Goal: Information Seeking & Learning: Learn about a topic

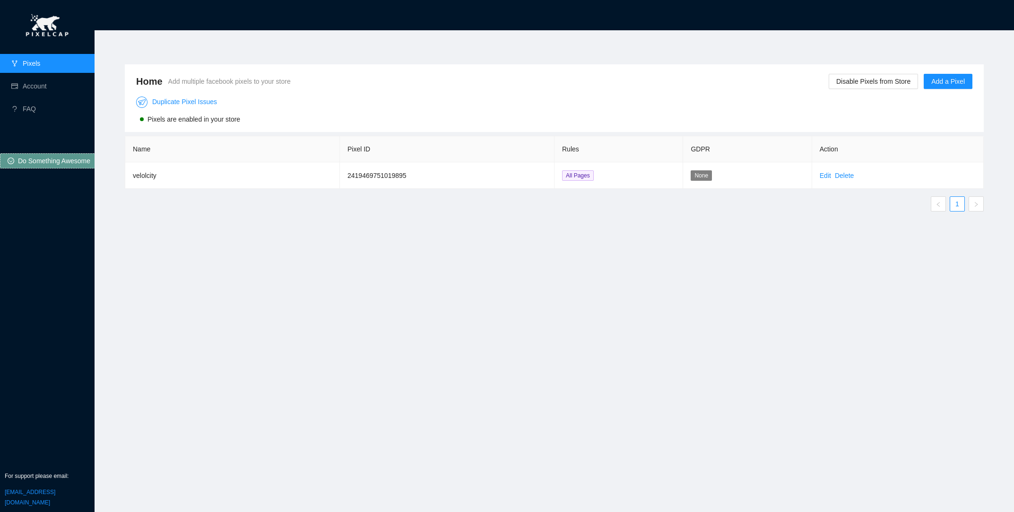
click at [235, 119] on span "Pixels are enabled in your store" at bounding box center [194, 119] width 93 height 8
click at [234, 119] on span "Pixels are enabled in your store" at bounding box center [194, 119] width 93 height 8
drag, startPoint x: 789, startPoint y: 174, endPoint x: 815, endPoint y: 174, distance: 26.0
click at [790, 174] on td "None" at bounding box center [747, 175] width 129 height 26
click at [816, 174] on td "Edit Delete" at bounding box center [898, 175] width 172 height 26
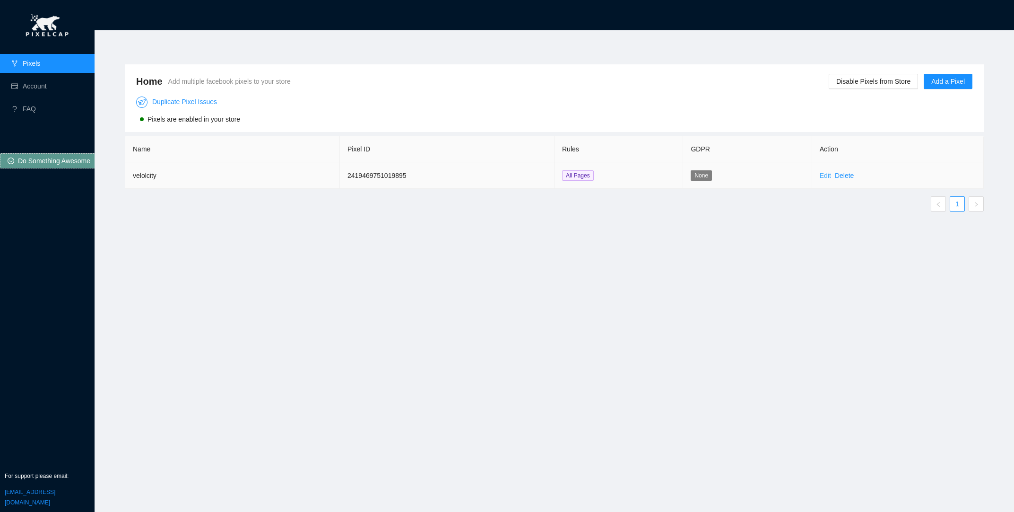
click at [827, 175] on link "Edit" at bounding box center [825, 176] width 11 height 8
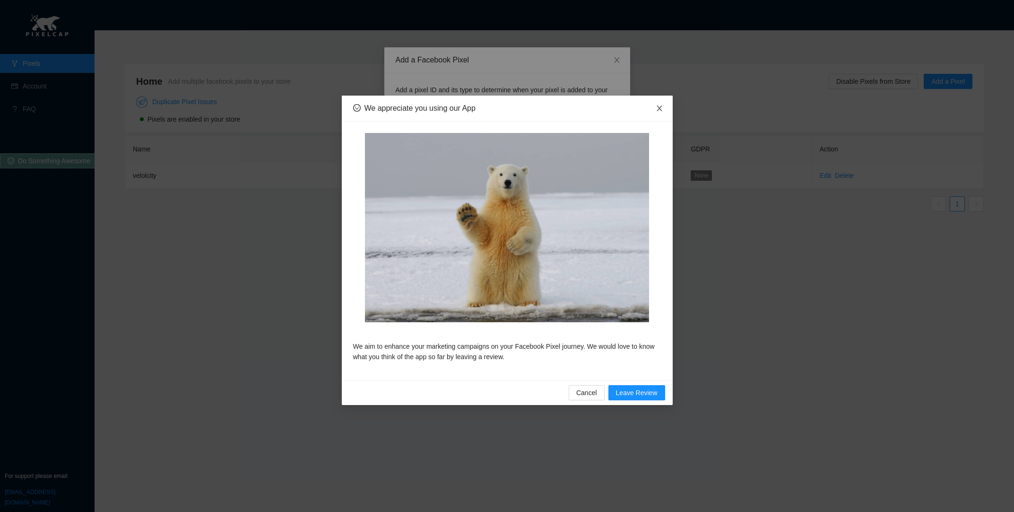
click at [666, 111] on span "Close" at bounding box center [659, 109] width 26 height 26
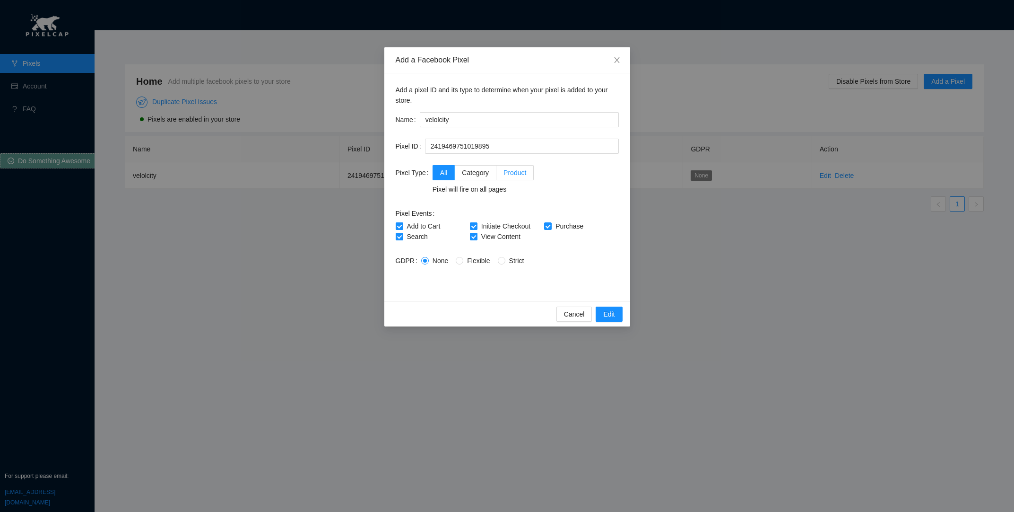
click at [519, 178] on label "Product" at bounding box center [514, 172] width 37 height 15
click at [503, 175] on input "Product" at bounding box center [499, 171] width 7 height 7
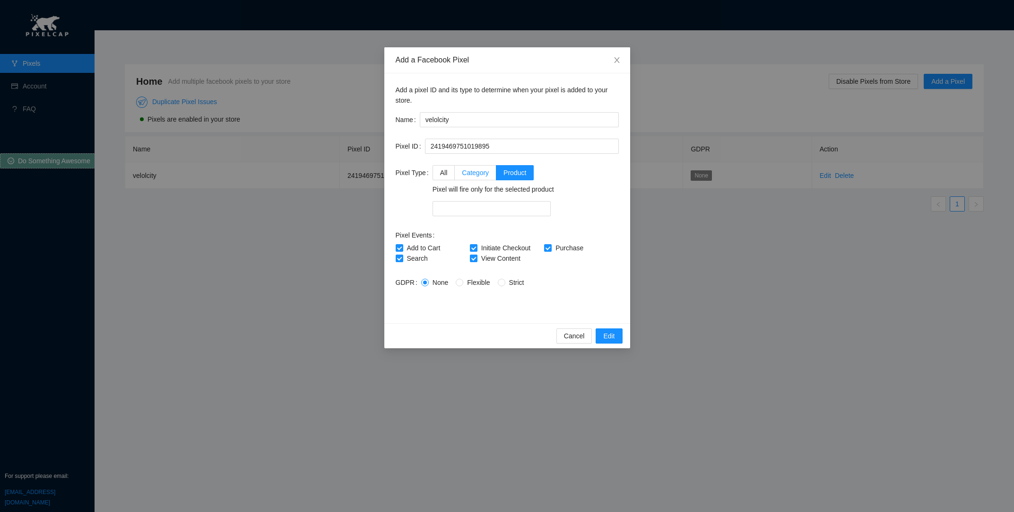
click at [479, 172] on span "Category" at bounding box center [475, 173] width 27 height 8
click at [462, 172] on input "Category" at bounding box center [458, 171] width 7 height 7
click at [447, 166] on label "All" at bounding box center [444, 172] width 23 height 15
click at [440, 168] on input "All" at bounding box center [436, 171] width 7 height 7
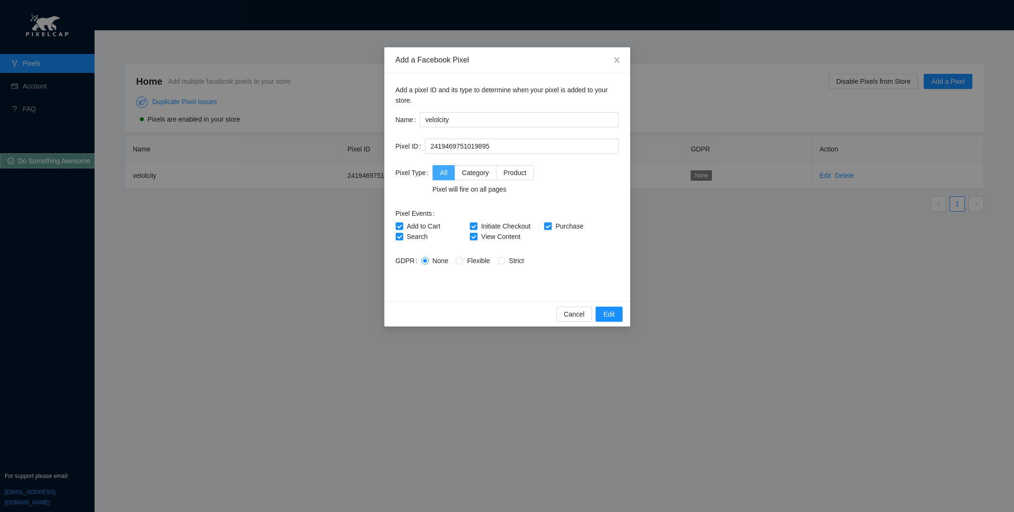
click at [440, 171] on span "All" at bounding box center [444, 173] width 8 height 8
click at [438, 171] on input "All" at bounding box center [436, 171] width 7 height 7
drag, startPoint x: 428, startPoint y: 150, endPoint x: 415, endPoint y: 150, distance: 13.2
click at [415, 150] on div "Pixel ID 2419469751019895" at bounding box center [507, 146] width 223 height 15
click at [530, 153] on input "2419469751019895" at bounding box center [522, 146] width 194 height 15
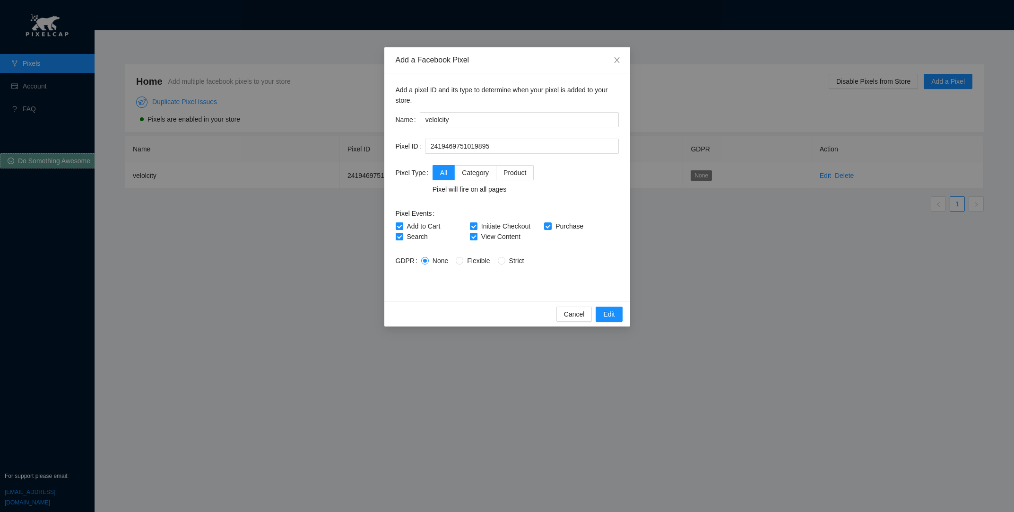
click at [473, 130] on form "Name velolcity Pixel ID 2419469751019895 Pixel Type All Category Product Pixel …" at bounding box center [507, 201] width 223 height 178
click at [470, 116] on input "velolcity" at bounding box center [519, 119] width 199 height 15
drag, startPoint x: 561, startPoint y: 285, endPoint x: 549, endPoint y: 281, distance: 12.7
click at [560, 285] on form "Name velolcity Pixel ID 2419469751019895 Pixel Type All Category Product Pixel …" at bounding box center [507, 201] width 223 height 178
click at [614, 67] on span "Close" at bounding box center [617, 60] width 26 height 26
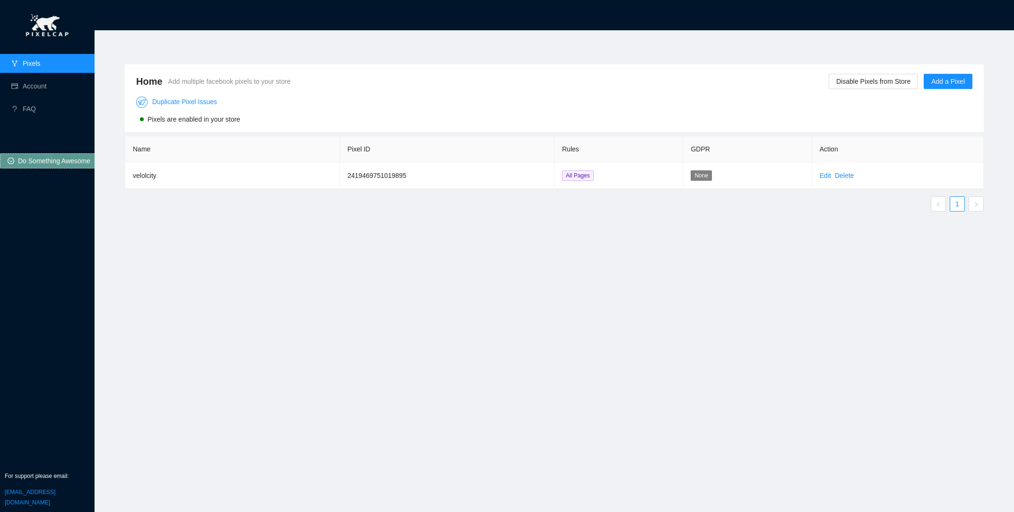
click at [615, 59] on div "Home Add multiple facebook pixels to your store Disable Pixels from Store Add a…" at bounding box center [554, 265] width 882 height 425
drag, startPoint x: 143, startPoint y: 176, endPoint x: 182, endPoint y: 180, distance: 39.0
click at [144, 176] on td "velolcity" at bounding box center [232, 175] width 215 height 26
click at [369, 173] on td "2419469751019895" at bounding box center [447, 175] width 215 height 26
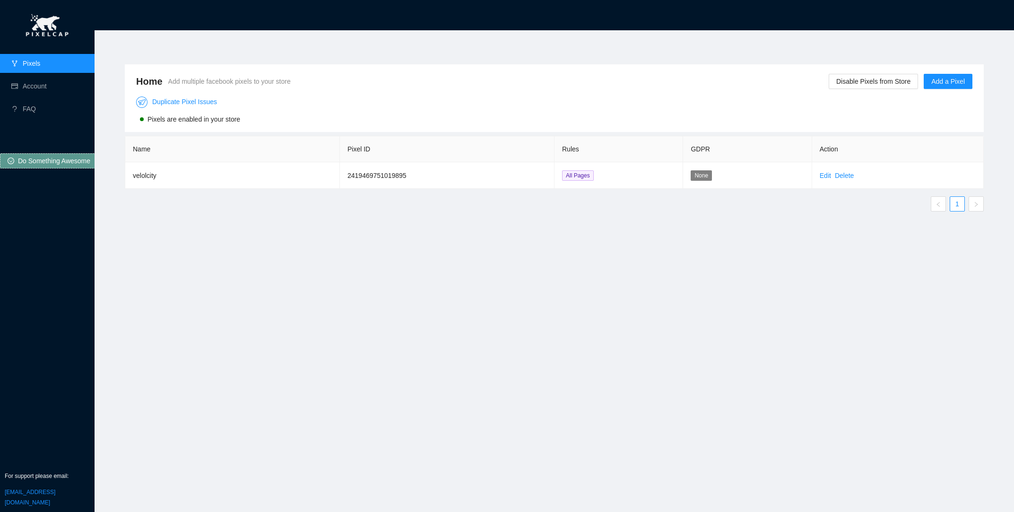
click at [192, 117] on span "Pixels are enabled in your store" at bounding box center [194, 119] width 93 height 8
click at [186, 101] on link "Duplicate Pixel Issues" at bounding box center [176, 102] width 81 height 8
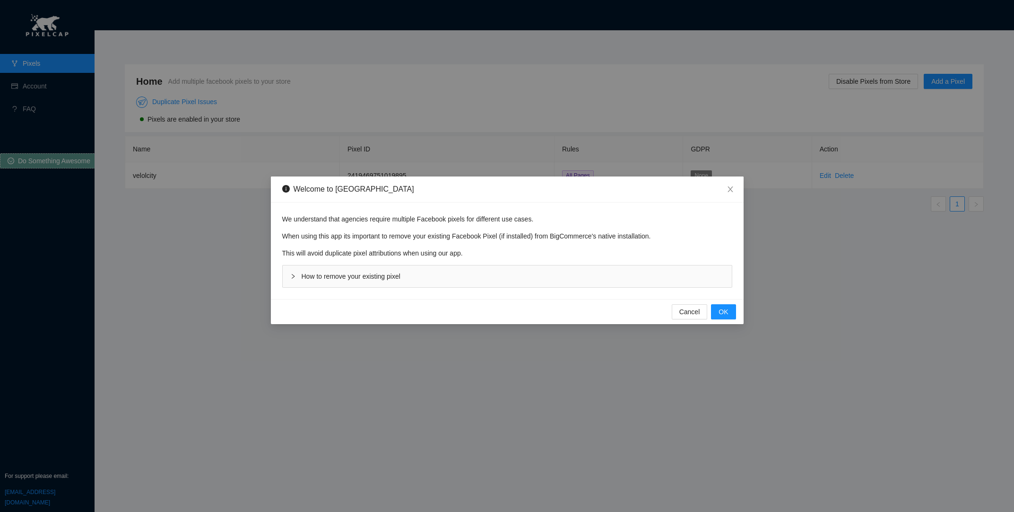
click at [211, 274] on div "Welcome to PixelCap We understand that agencies require multiple Facebook pixel…" at bounding box center [507, 256] width 1014 height 512
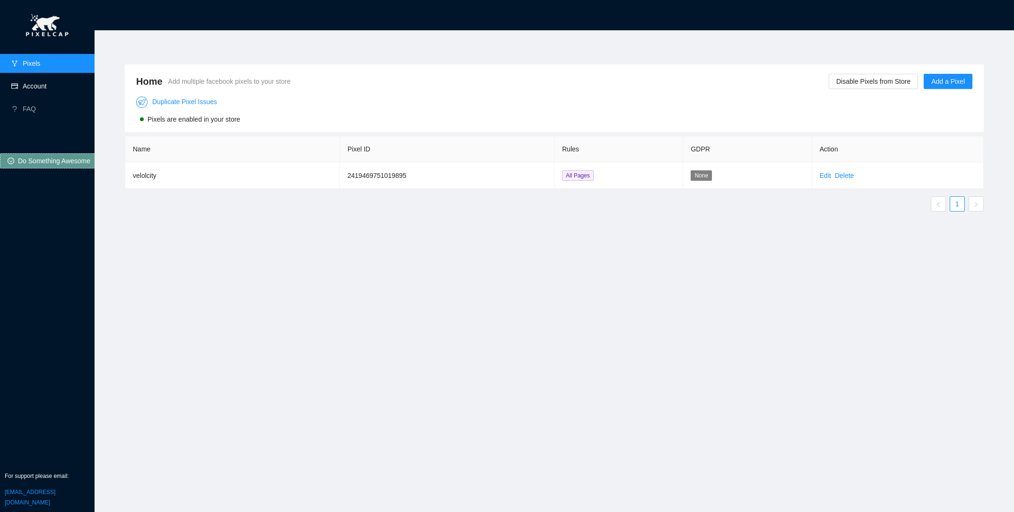
click at [34, 82] on link "Account" at bounding box center [35, 86] width 24 height 8
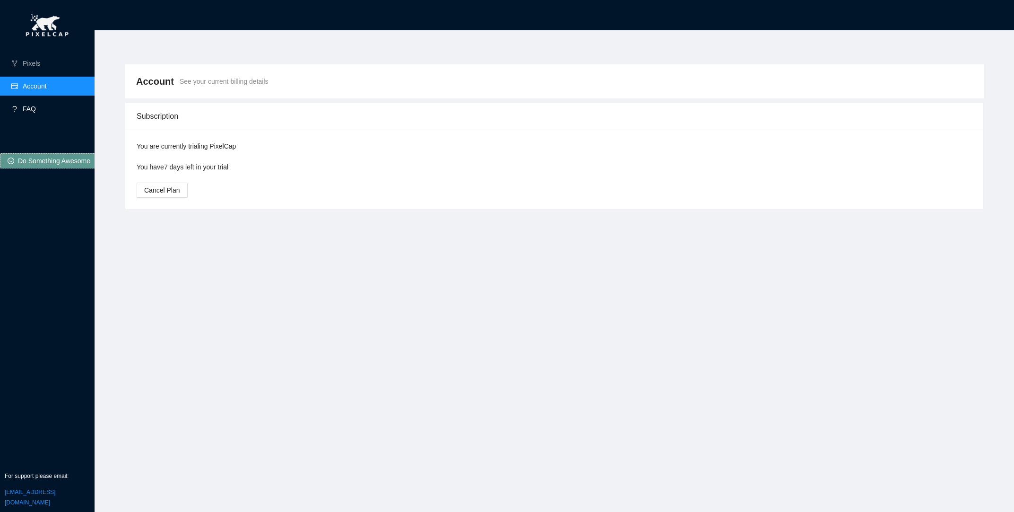
click at [34, 113] on link "FAQ" at bounding box center [29, 109] width 13 height 8
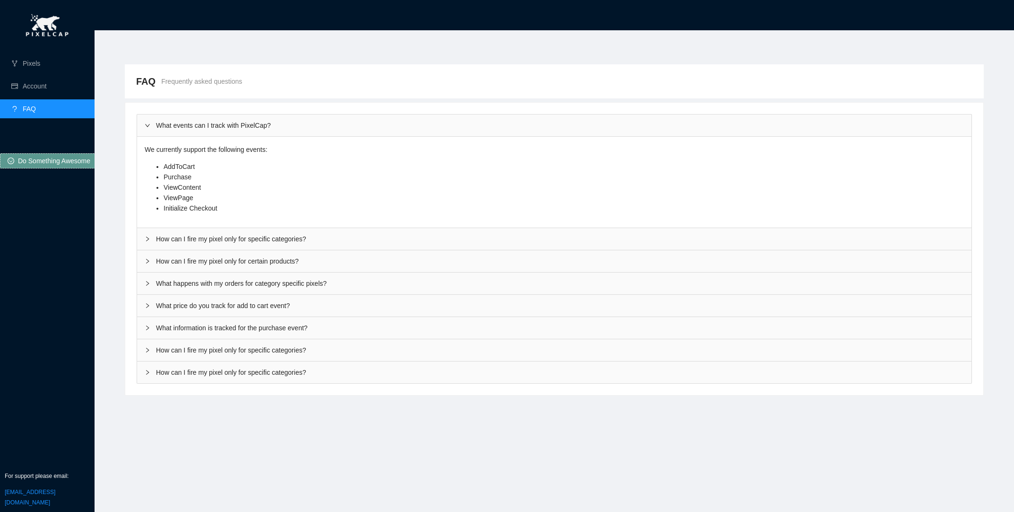
click at [280, 372] on div "How can I fire my pixel only for specific categories?" at bounding box center [554, 372] width 835 height 22
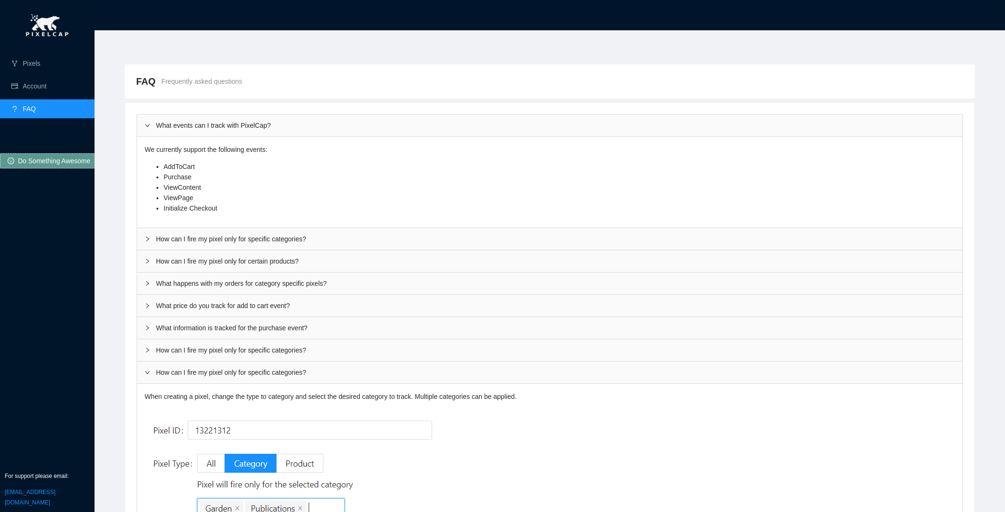
click at [260, 349] on div "How can I fire my pixel only for specific categories?" at bounding box center [550, 350] width 826 height 22
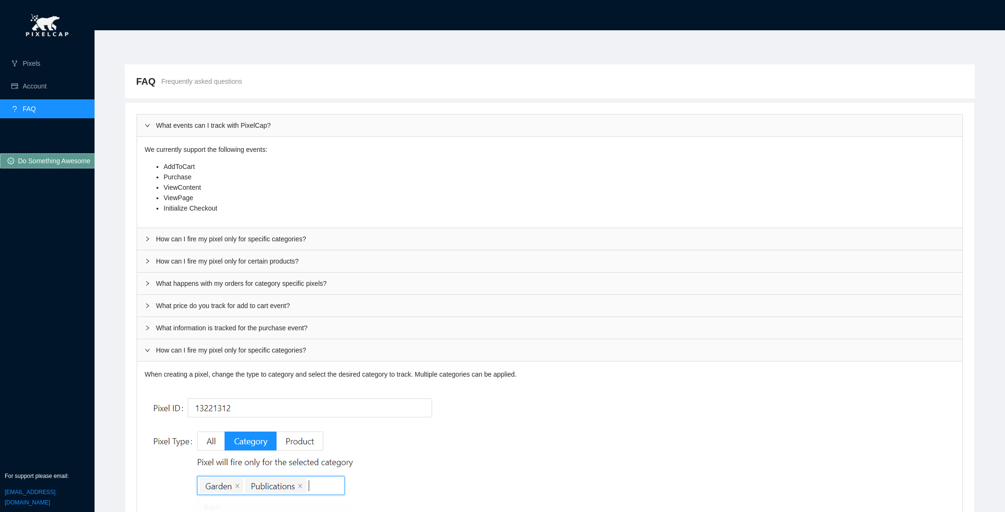
click at [259, 334] on div "What information is tracked for the purchase event?" at bounding box center [550, 328] width 826 height 22
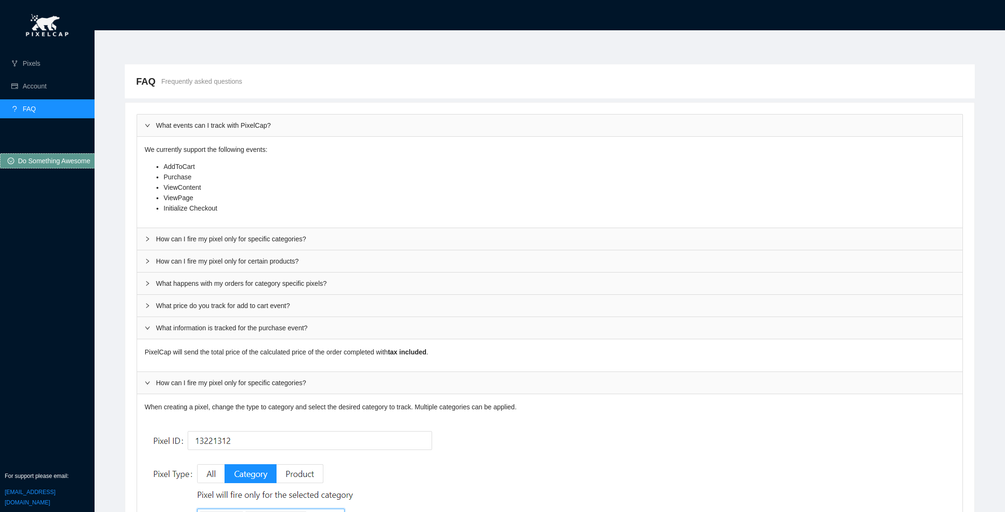
click at [259, 305] on div "What price do you track for add to cart event?" at bounding box center [550, 306] width 826 height 22
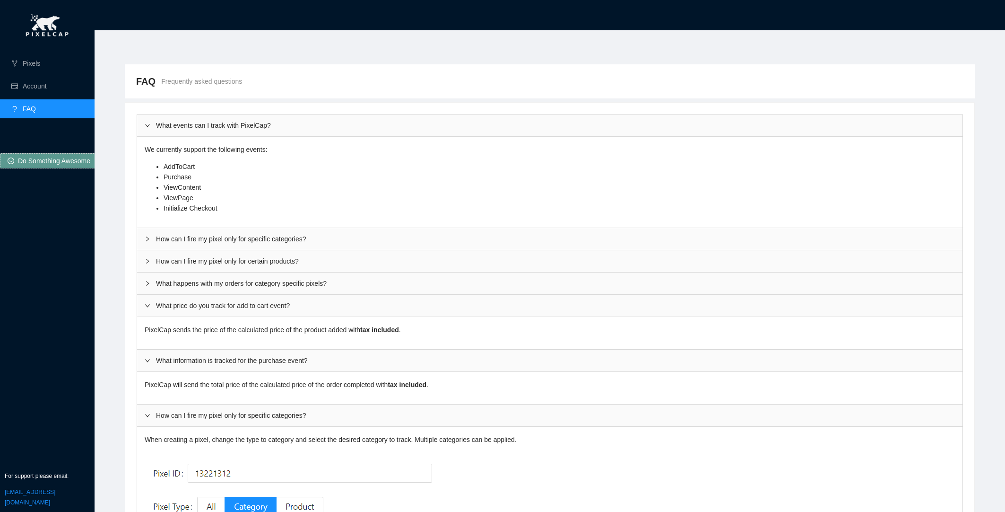
click at [280, 274] on div "What happens with my orders for category specific pixels?" at bounding box center [550, 283] width 826 height 22
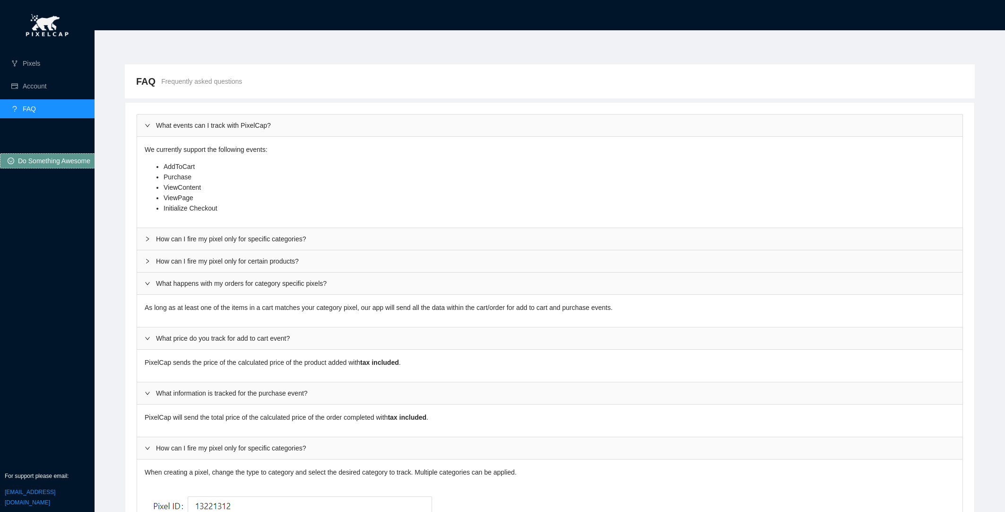
click at [289, 254] on div "How can I fire my pixel only for certain products?" at bounding box center [550, 261] width 826 height 22
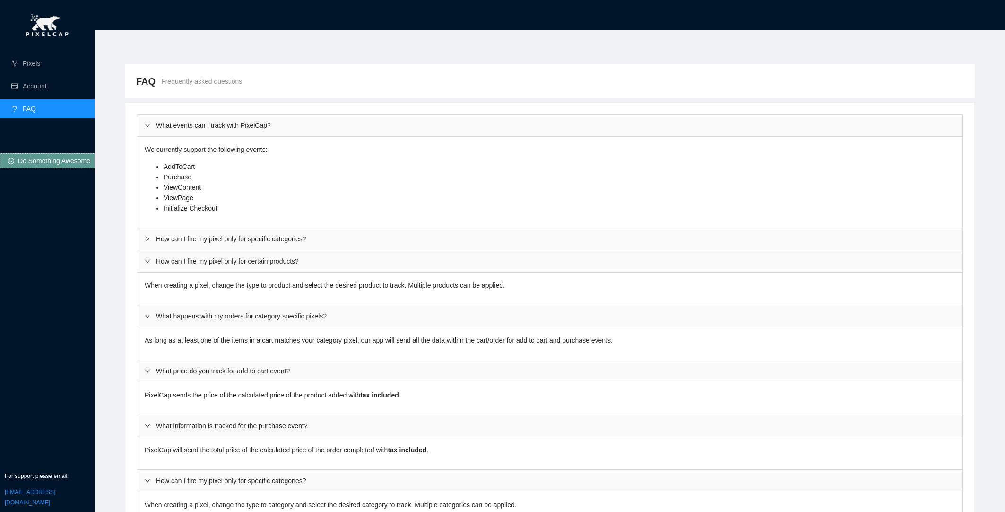
click at [284, 241] on div "How can I fire my pixel only for specific categories?" at bounding box center [550, 239] width 826 height 22
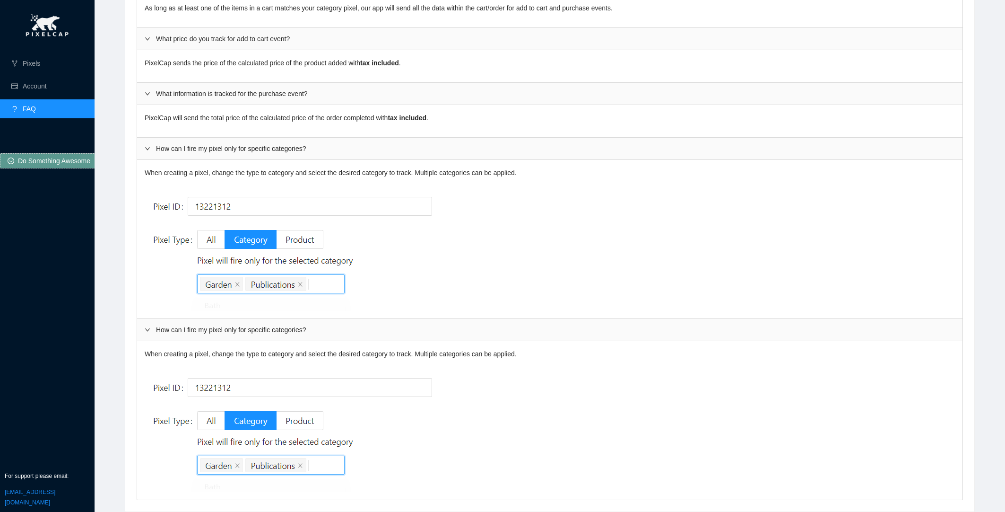
scroll to position [366, 0]
click at [202, 417] on img at bounding box center [294, 429] width 299 height 126
click at [31, 87] on link "Account" at bounding box center [35, 86] width 24 height 8
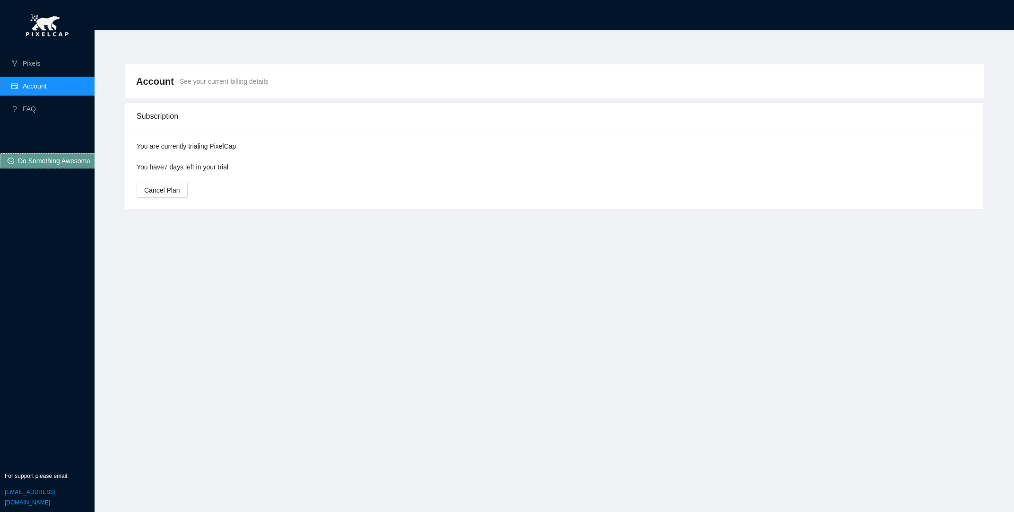
click at [196, 79] on span "See your current billing details" at bounding box center [224, 81] width 89 height 10
drag, startPoint x: 154, startPoint y: 81, endPoint x: 52, endPoint y: 71, distance: 101.7
click at [149, 81] on span "Account" at bounding box center [155, 81] width 38 height 15
click at [40, 67] on link "Pixels" at bounding box center [31, 64] width 17 height 8
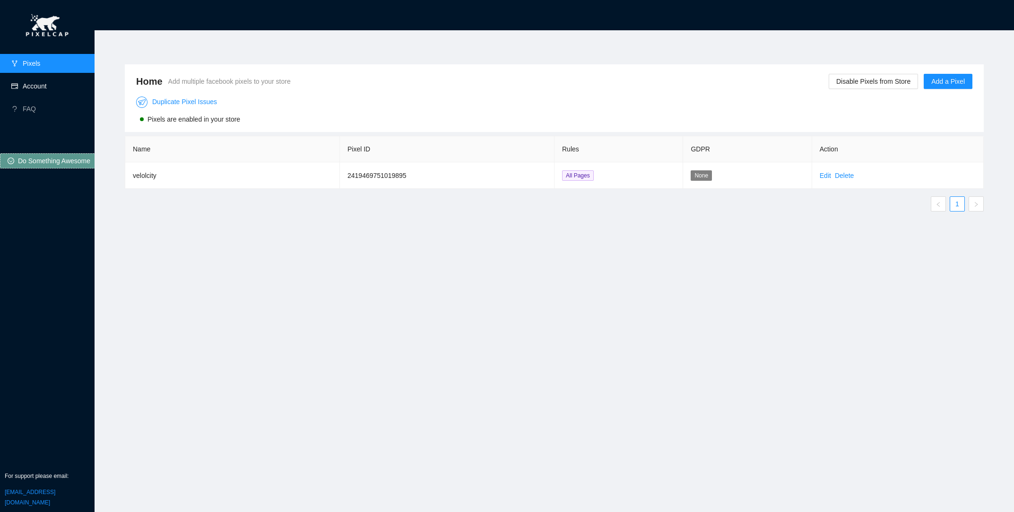
click at [34, 82] on link "Account" at bounding box center [35, 86] width 24 height 8
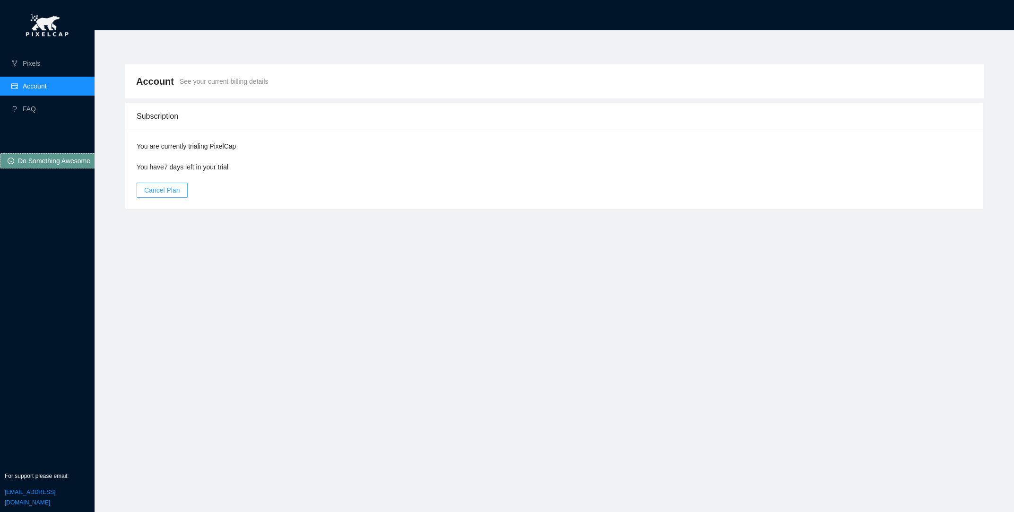
click at [178, 186] on button "Cancel Plan" at bounding box center [162, 190] width 51 height 15
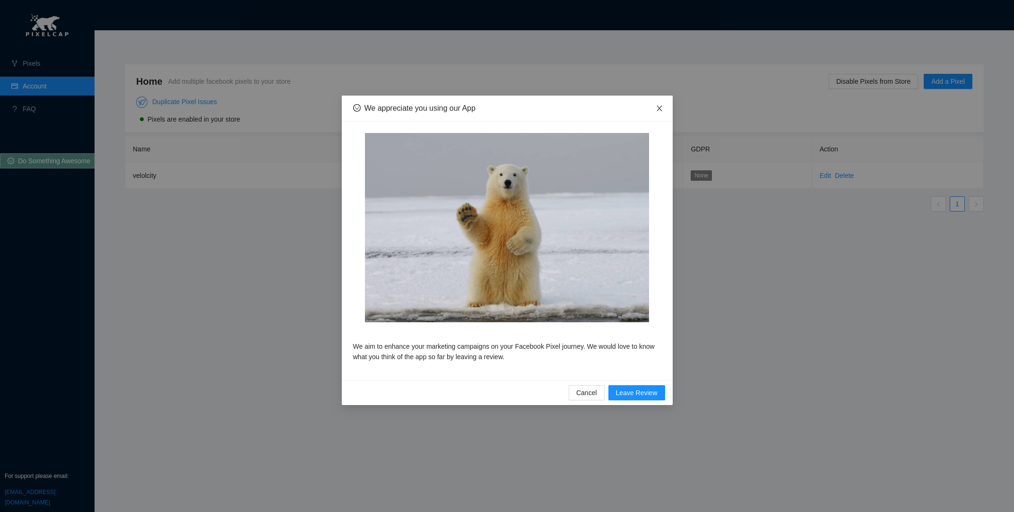
click at [658, 107] on icon "close" at bounding box center [659, 108] width 5 height 6
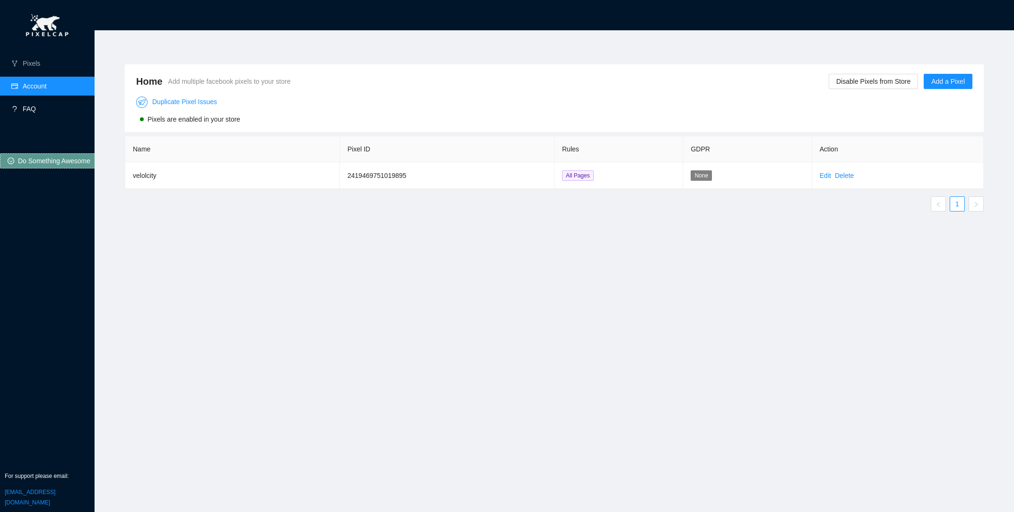
click at [23, 113] on link "FAQ" at bounding box center [29, 109] width 13 height 8
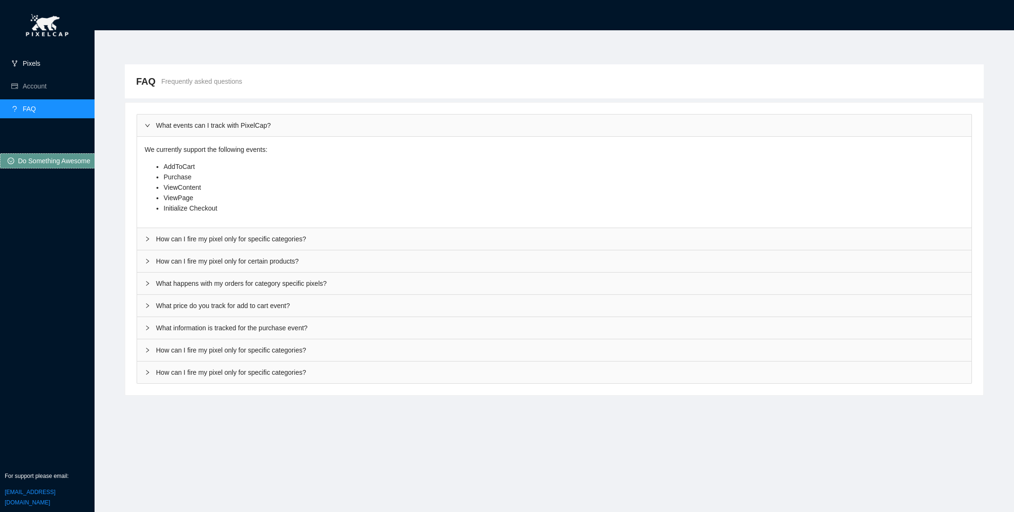
click at [23, 67] on link "Pixels" at bounding box center [31, 64] width 17 height 8
